Goal: Transaction & Acquisition: Purchase product/service

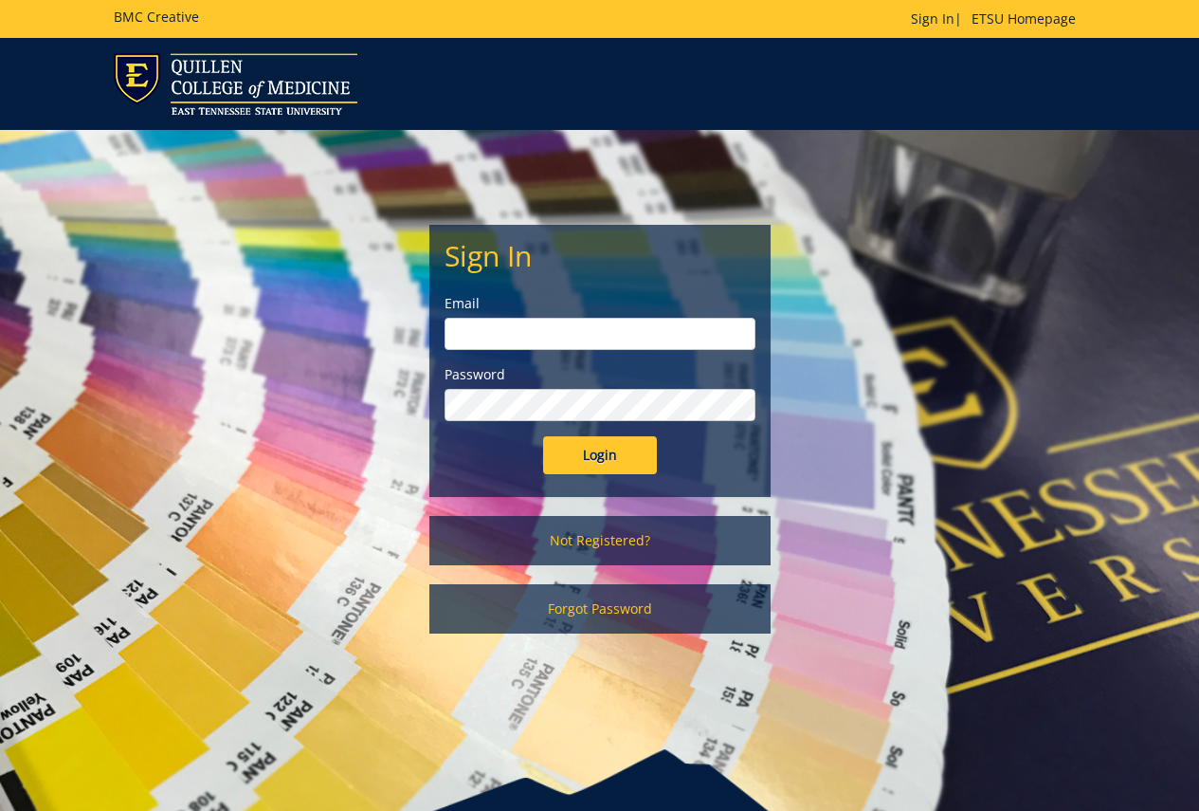
type input "redd@etsu.edu"
click at [624, 448] on input "Login" at bounding box center [600, 455] width 114 height 38
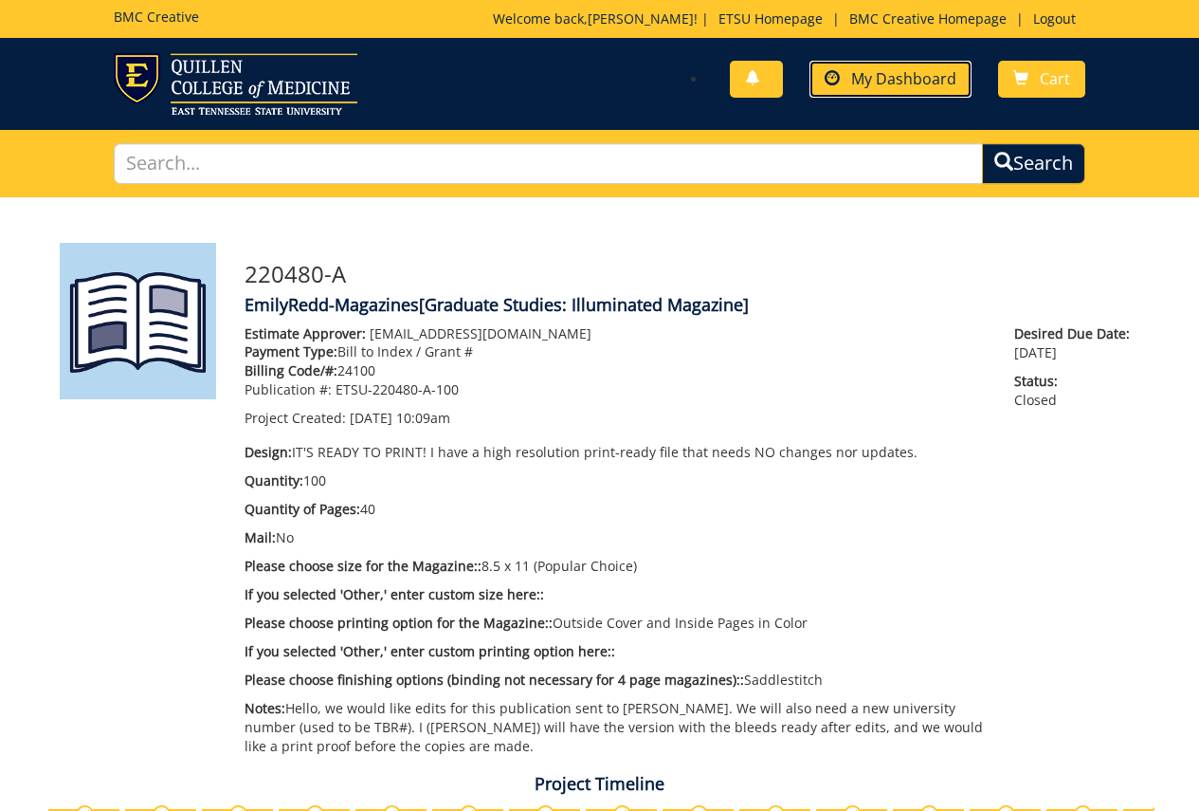
click at [901, 87] on span "My Dashboard" at bounding box center [903, 78] width 105 height 21
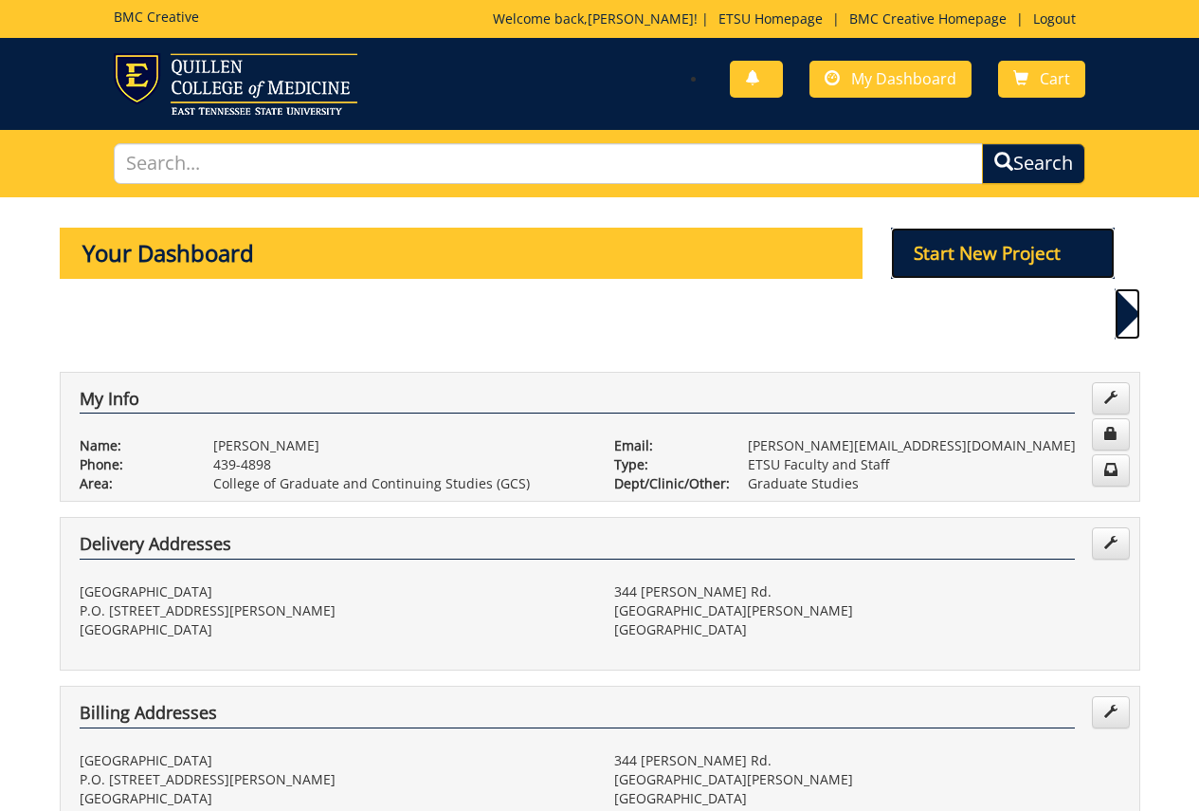
click at [933, 260] on p "Start New Project" at bounding box center [1003, 253] width 224 height 51
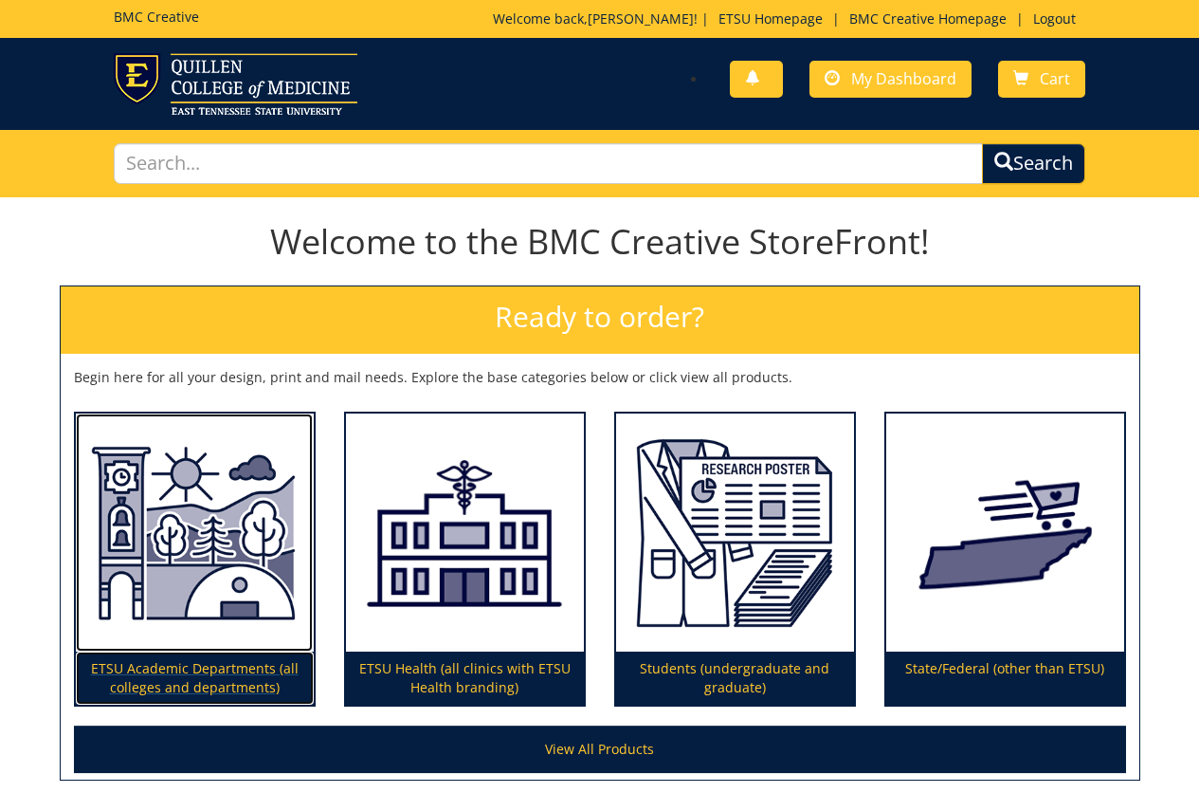
click at [193, 506] on img at bounding box center [195, 532] width 238 height 239
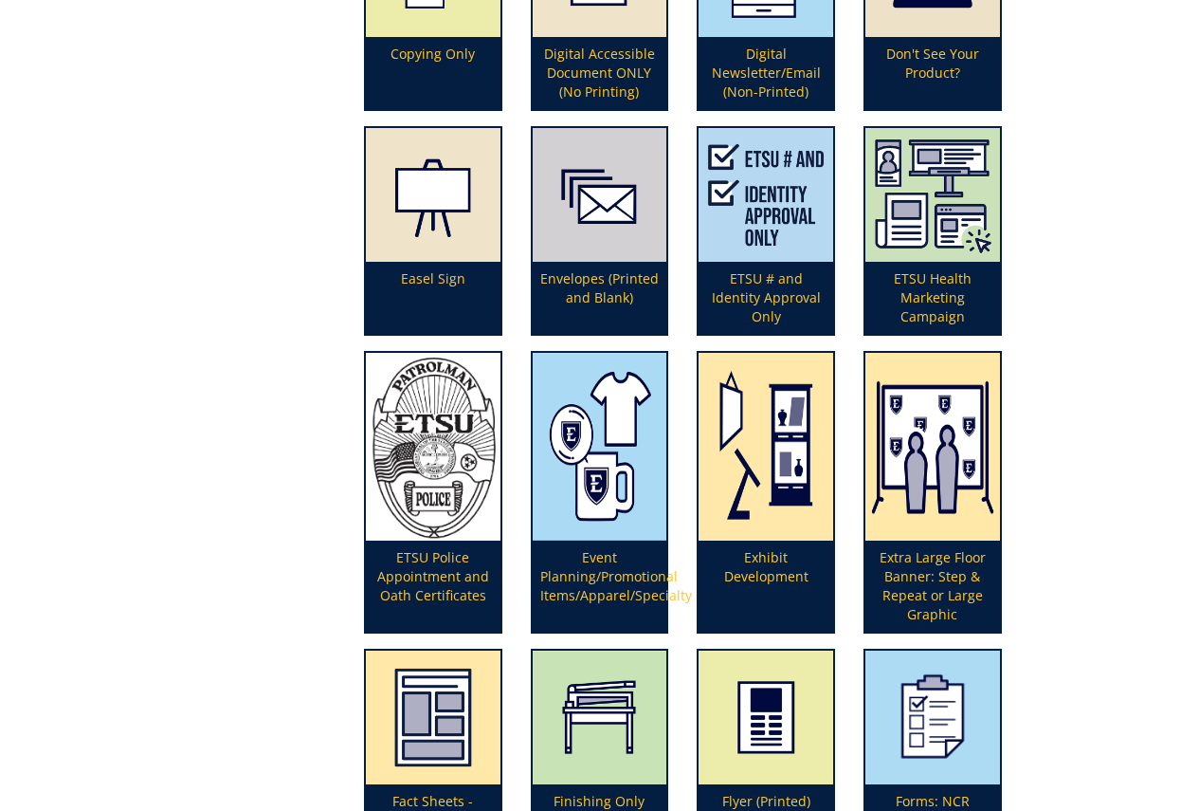
scroll to position [1896, 0]
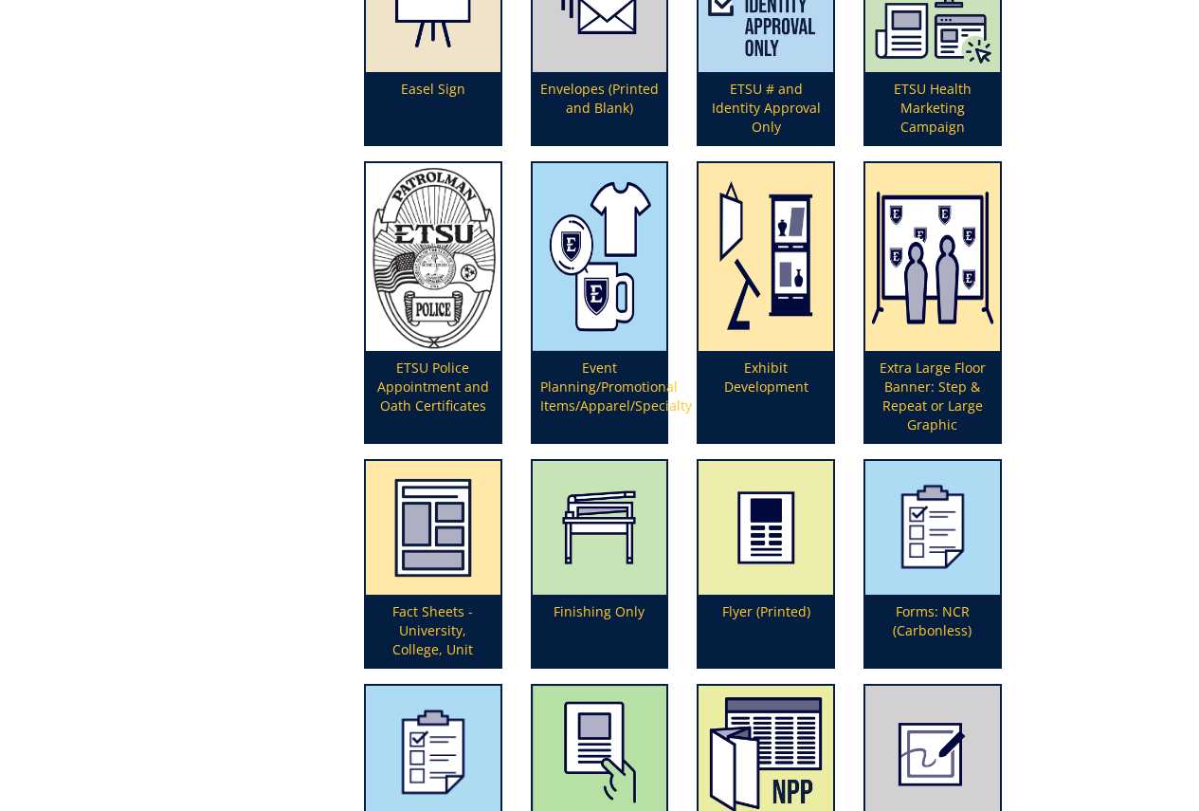
drag, startPoint x: 770, startPoint y: 537, endPoint x: 1104, endPoint y: 421, distance: 354.1
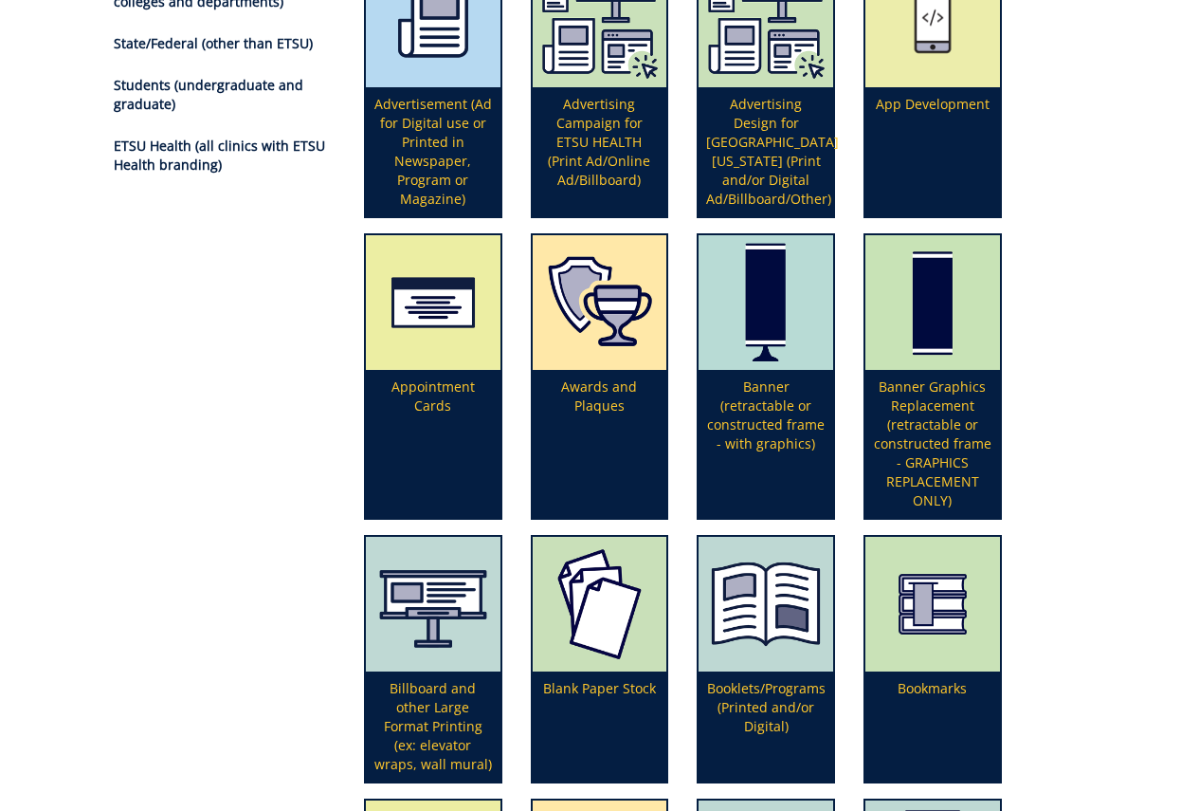
scroll to position [885, 0]
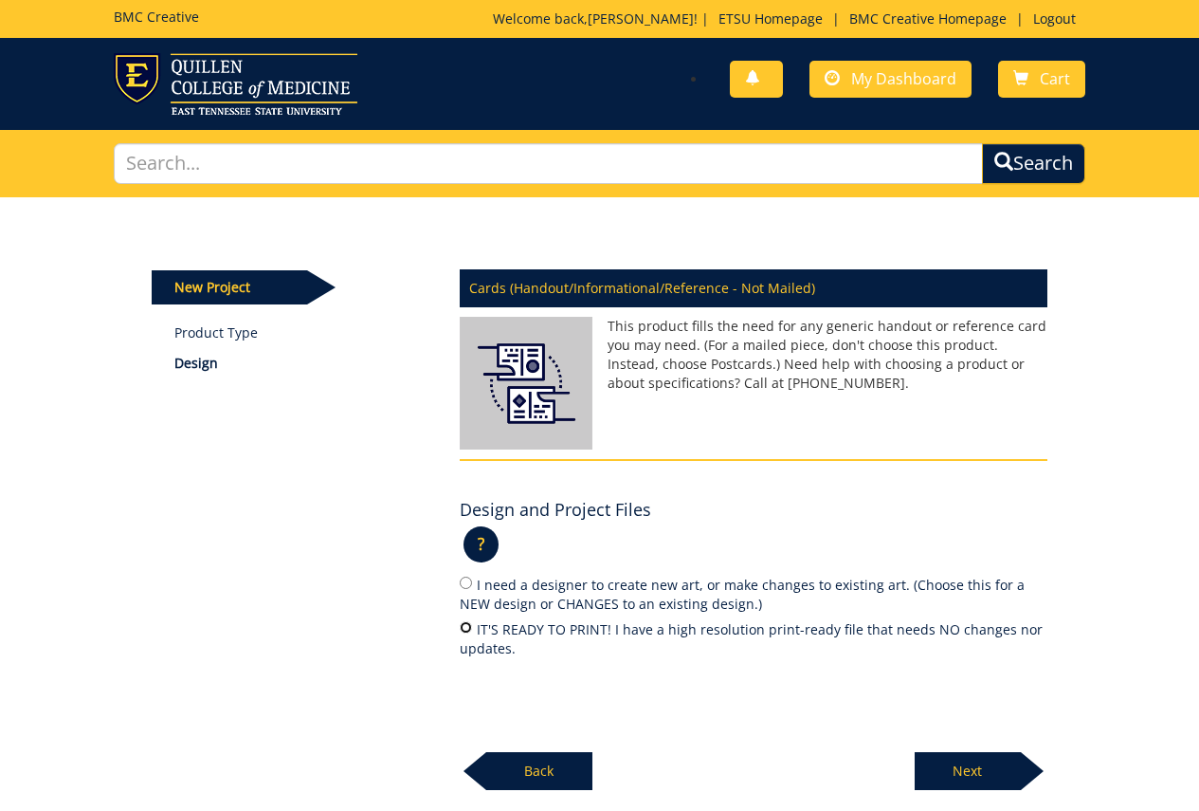
click at [463, 628] on input "IT'S READY TO PRINT! I have a high resolution print-ready file that needs NO ch…" at bounding box center [466, 627] width 12 height 12
radio input "true"
click at [968, 768] on p "Next" at bounding box center [968, 771] width 106 height 38
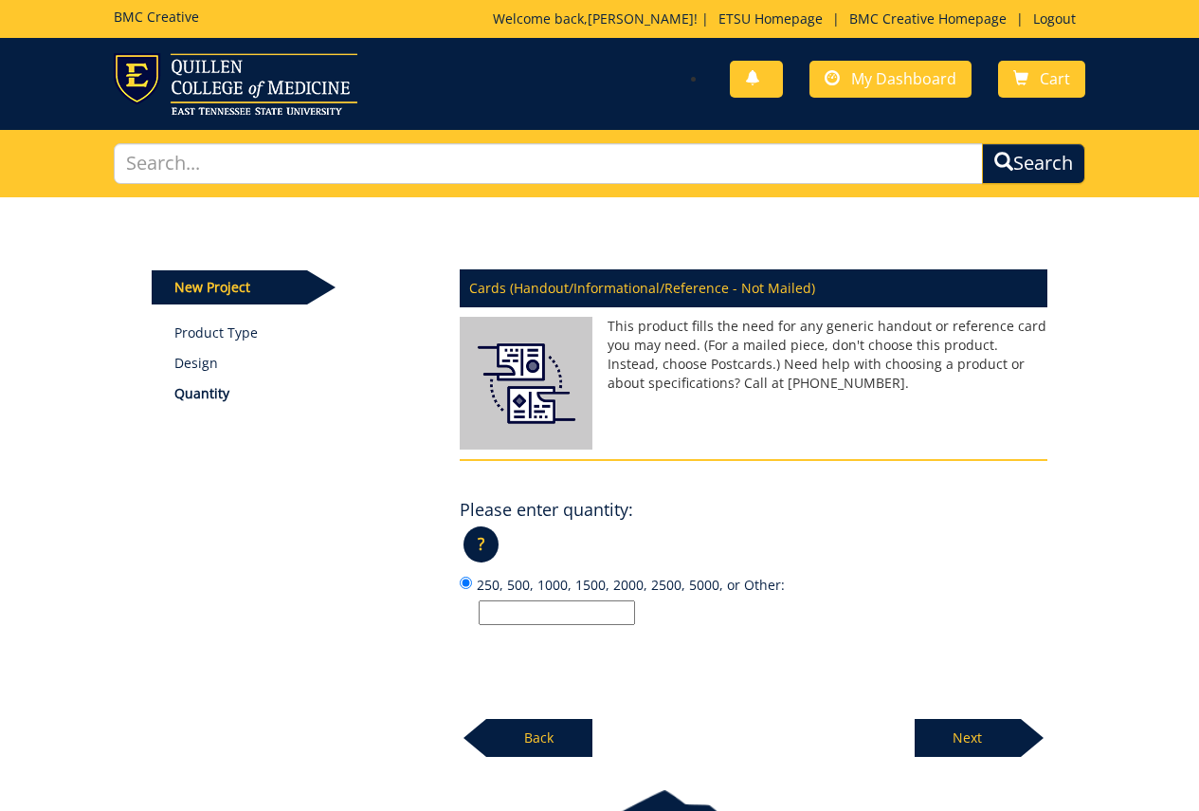
click at [606, 615] on input "250, 500, 1000, 1500, 2000, 2500, 5000, or Other:" at bounding box center [557, 612] width 156 height 25
type input "250"
click at [997, 729] on p "Next" at bounding box center [968, 738] width 106 height 38
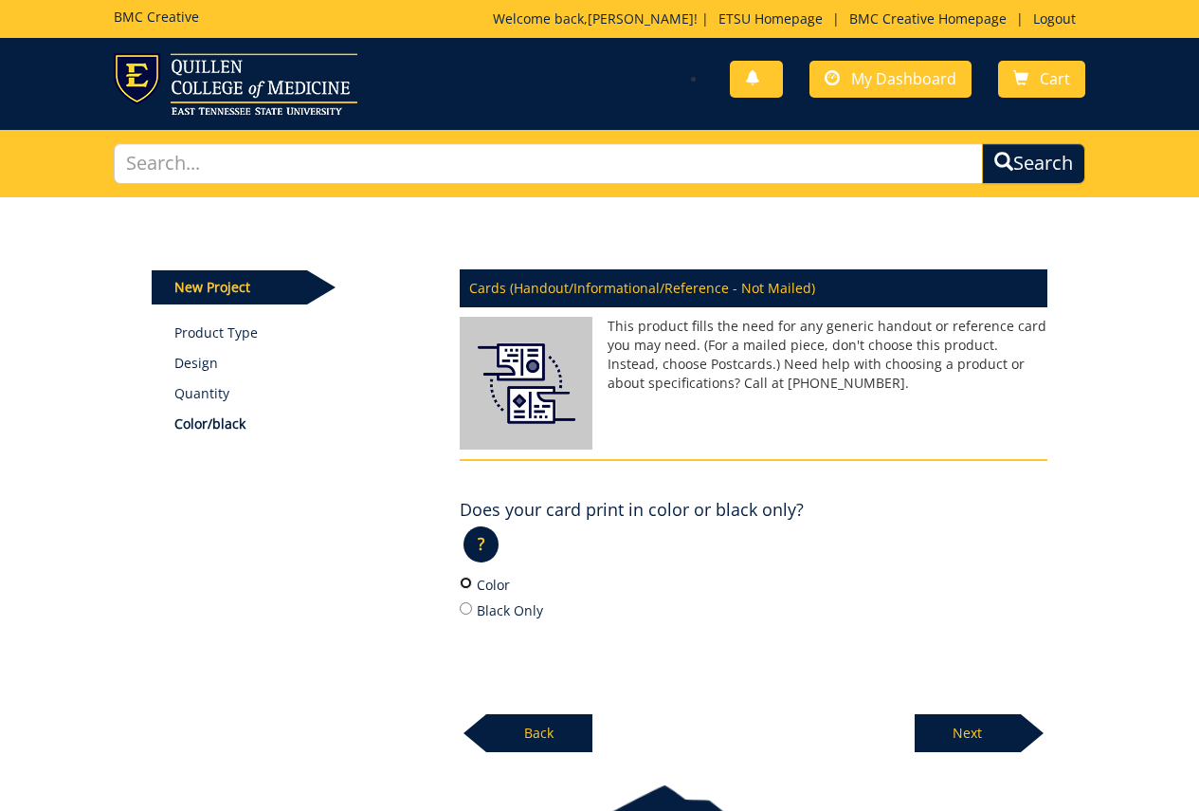
click at [465, 589] on input "Color" at bounding box center [466, 582] width 12 height 12
radio input "true"
click at [927, 729] on p "Next" at bounding box center [968, 733] width 106 height 38
